Goal: Find specific page/section: Find specific page/section

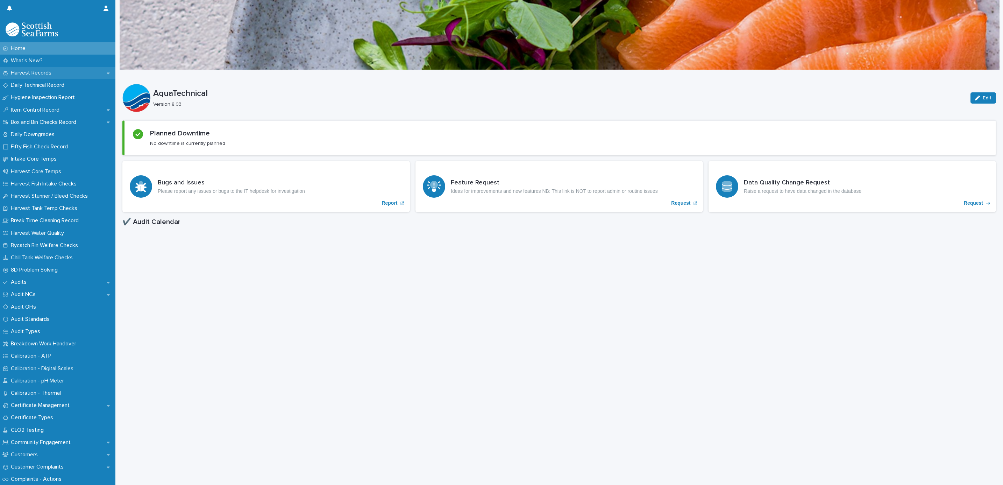
click at [24, 75] on p "Harvest Records" at bounding box center [32, 73] width 49 height 7
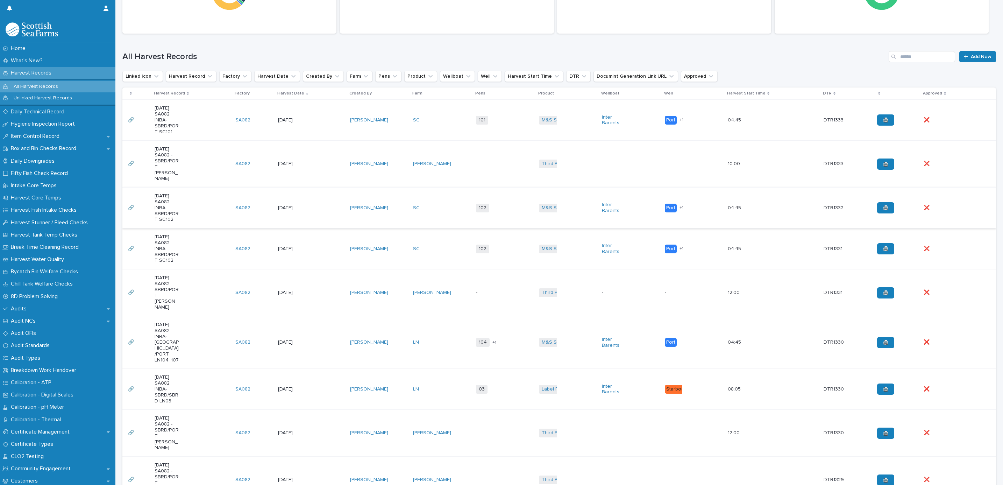
scroll to position [157, 0]
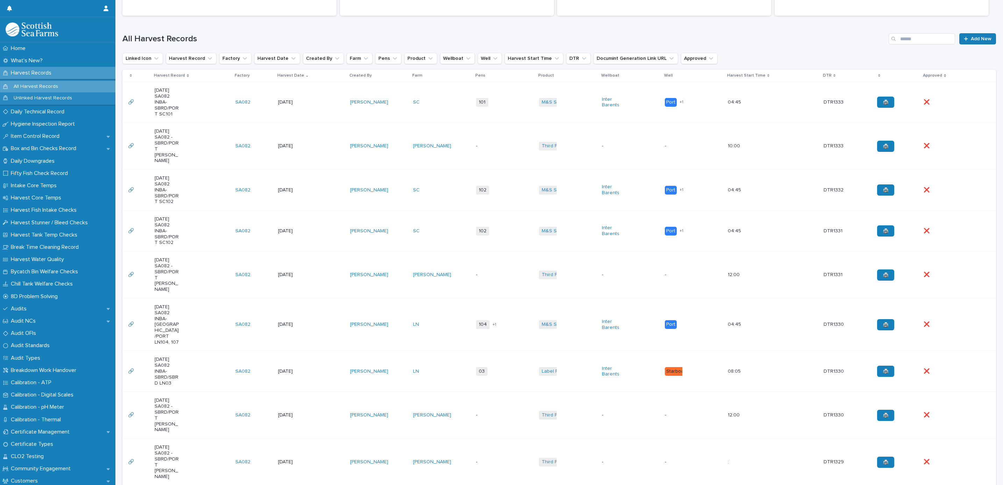
click at [509, 180] on td "102 + 0" at bounding box center [504, 190] width 63 height 41
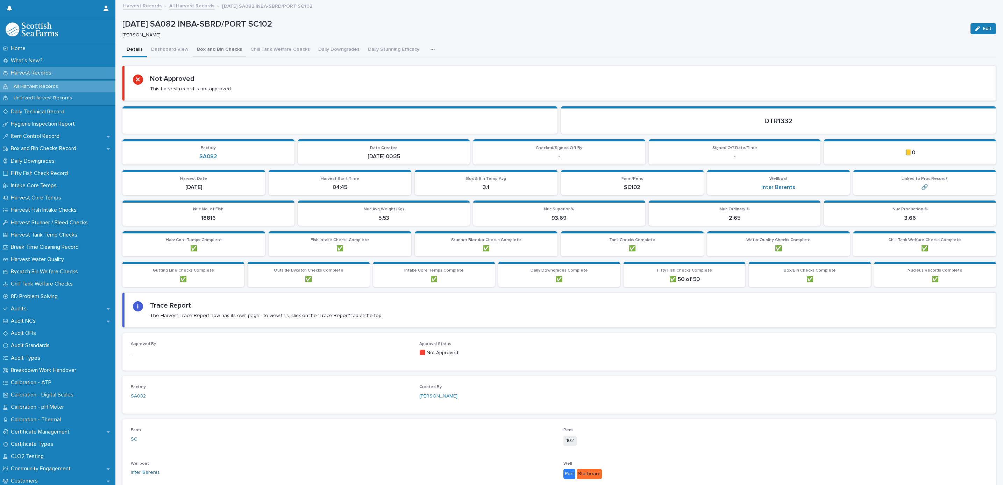
click at [230, 50] on button "Box and Bin Checks" at bounding box center [220, 50] width 54 height 15
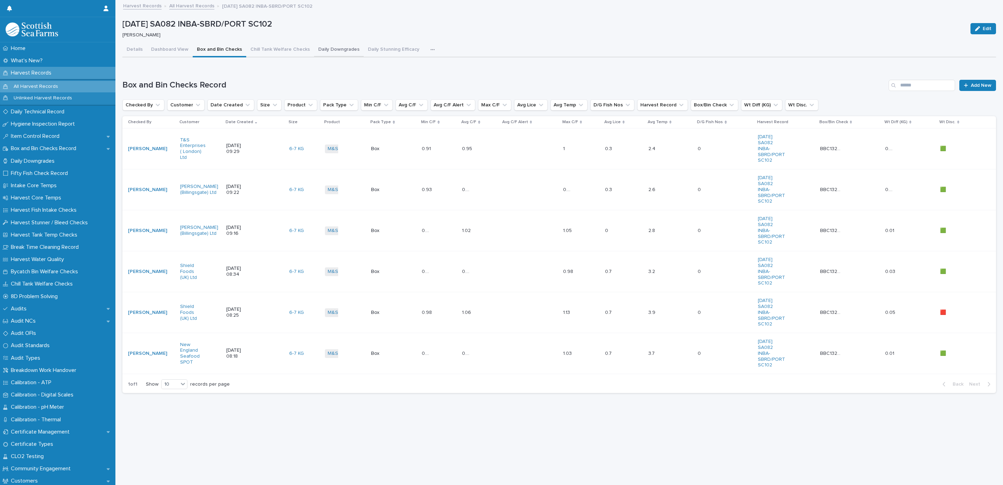
click at [342, 45] on button "Daily Downgrades" at bounding box center [339, 50] width 50 height 15
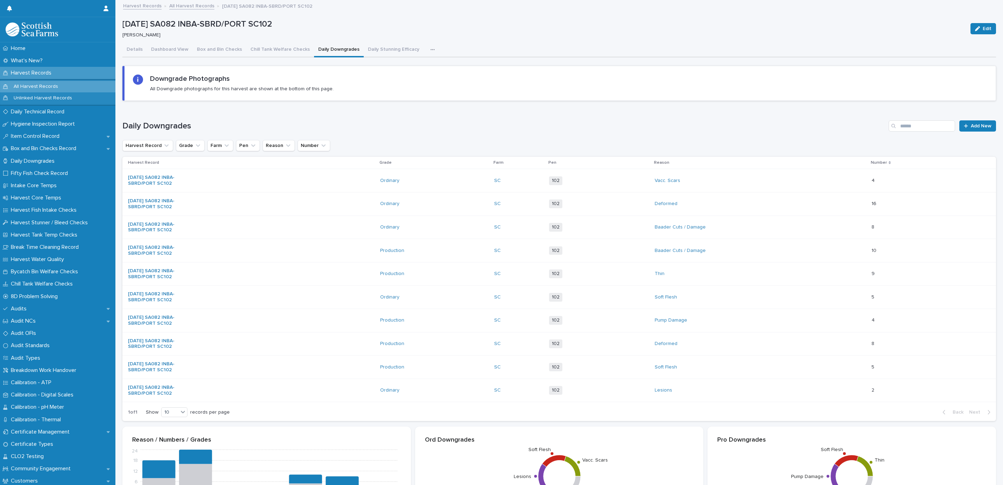
scroll to position [105, 0]
